Goal: Find specific page/section: Find specific page/section

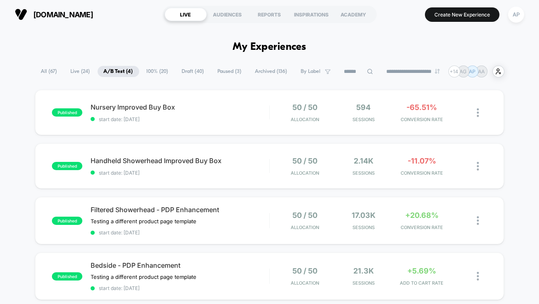
click at [151, 70] on span "100% ( 20 )" at bounding box center [157, 71] width 34 height 11
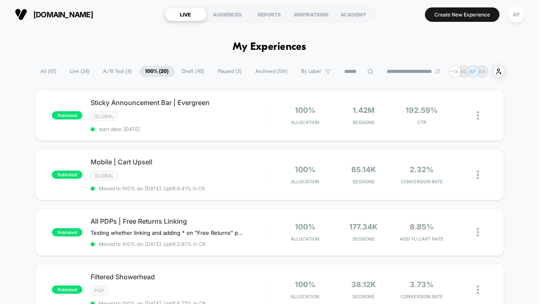
click at [112, 70] on span "A/B Test ( 4 )" at bounding box center [117, 71] width 41 height 11
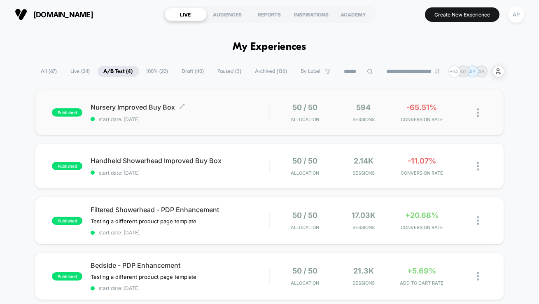
click at [251, 114] on div "Nursery Improved Buy Box Click to edit experience details Click to edit experie…" at bounding box center [180, 112] width 179 height 19
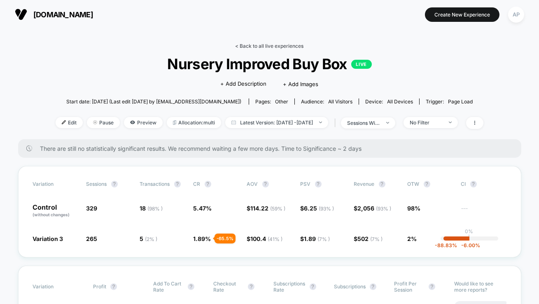
click at [283, 45] on link "< Back to all live experiences" at bounding box center [269, 46] width 68 height 6
